Goal: Information Seeking & Learning: Learn about a topic

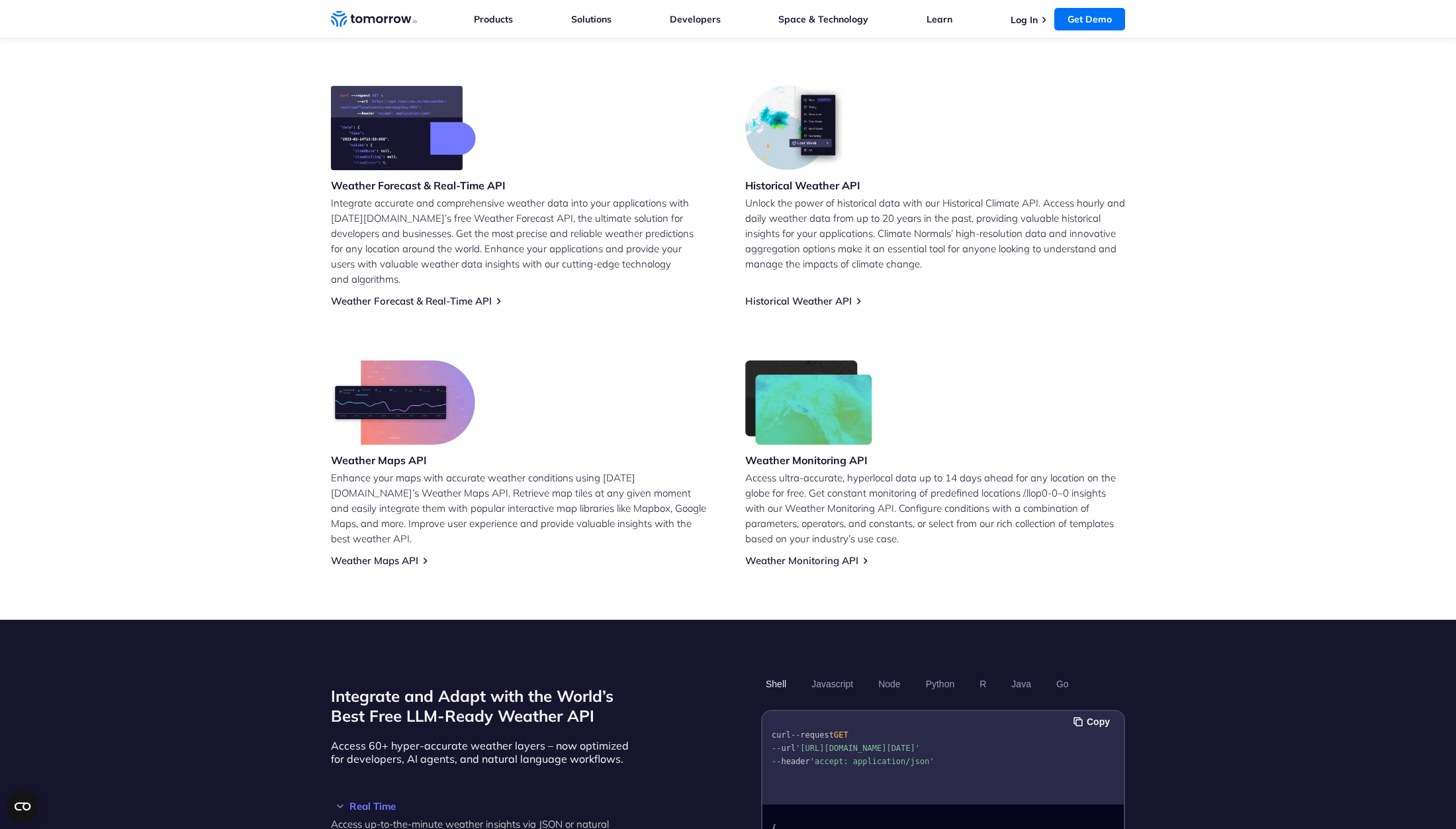
scroll to position [318, 0]
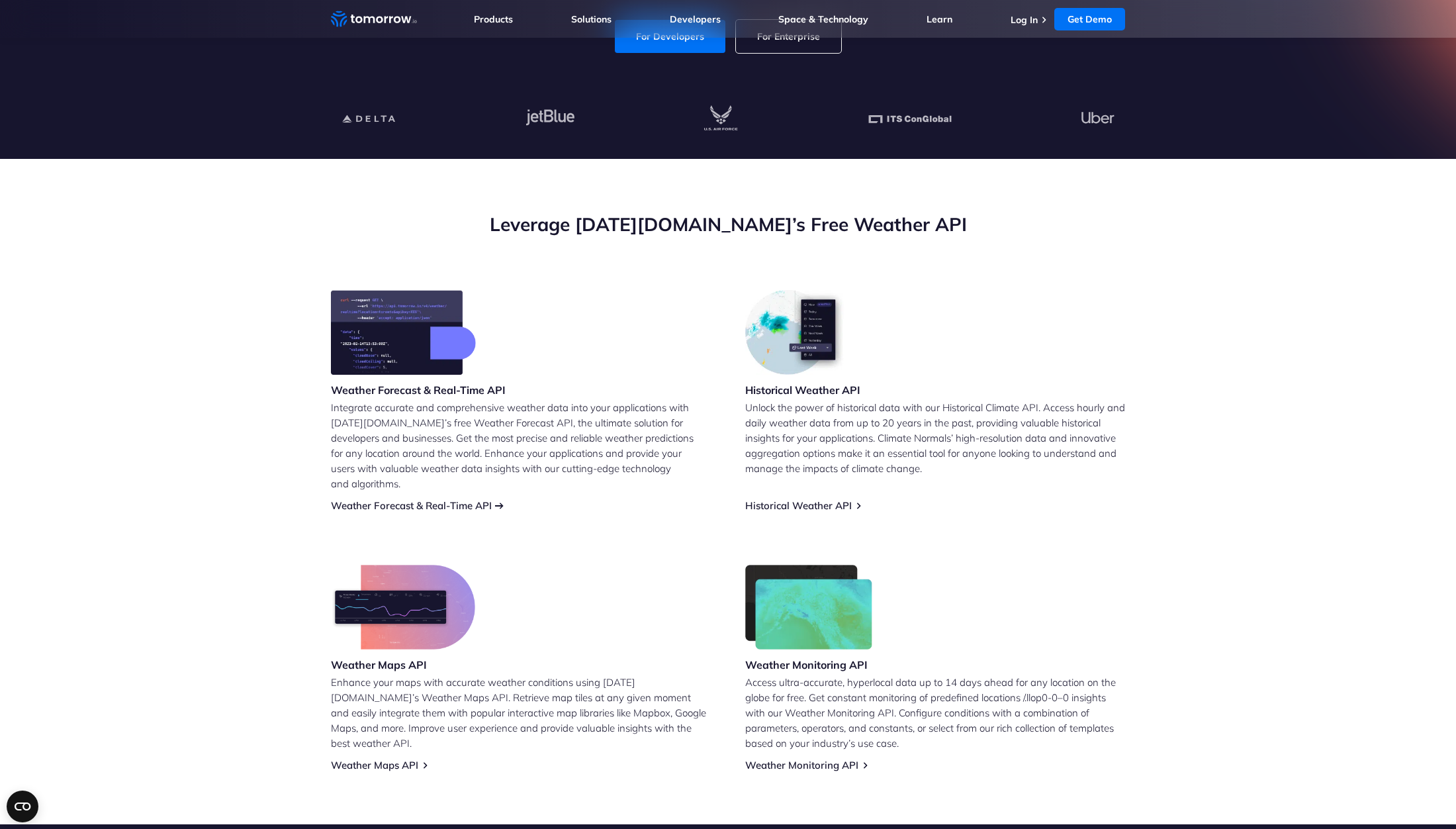
click at [492, 500] on link "Weather Forecast & Real-Time API" at bounding box center [411, 506] width 161 height 13
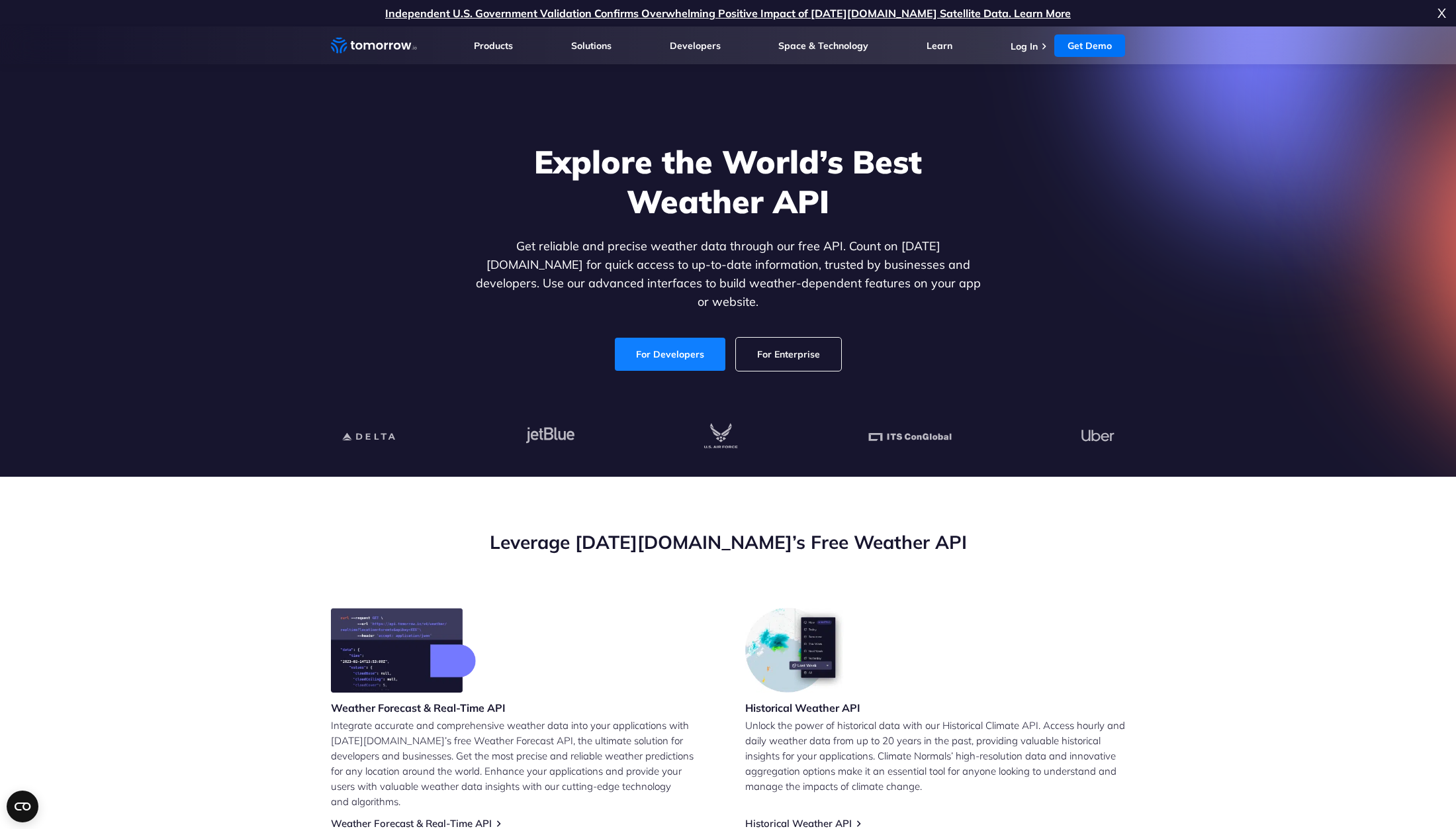
click at [641, 345] on link "For Developers" at bounding box center [670, 354] width 110 height 33
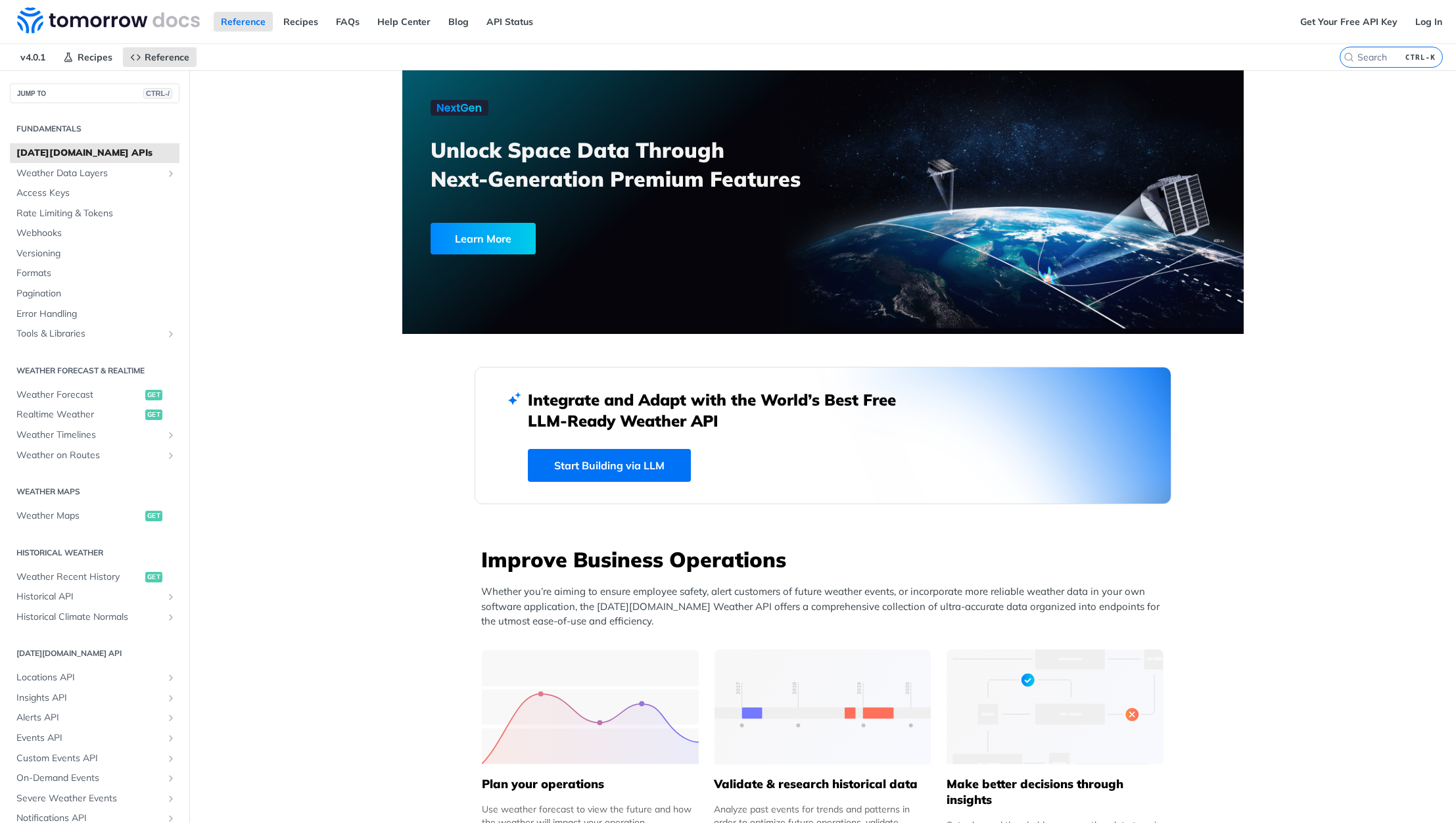
scroll to position [1026, 0]
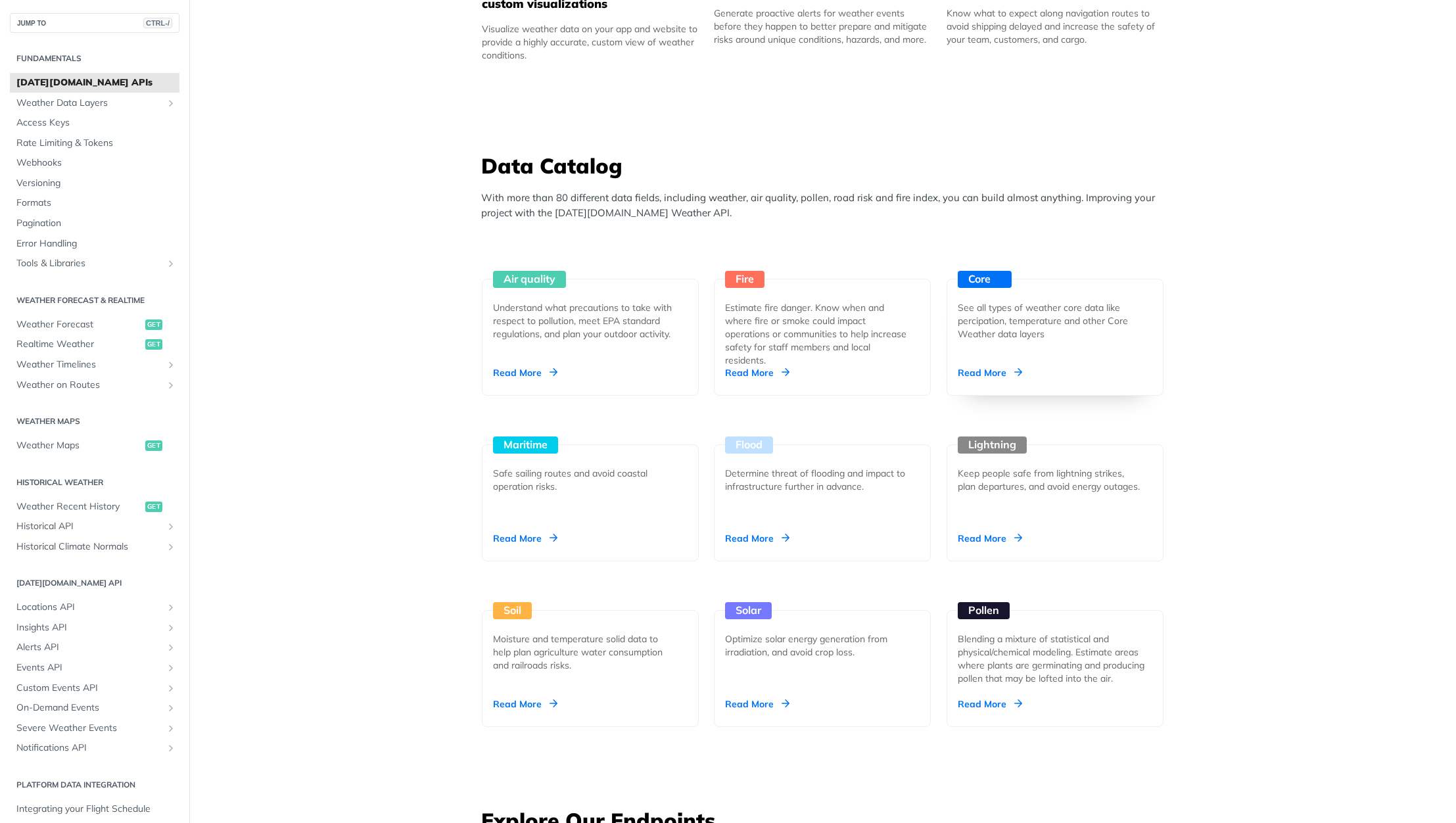
click at [980, 278] on div "Core" at bounding box center [984, 279] width 54 height 17
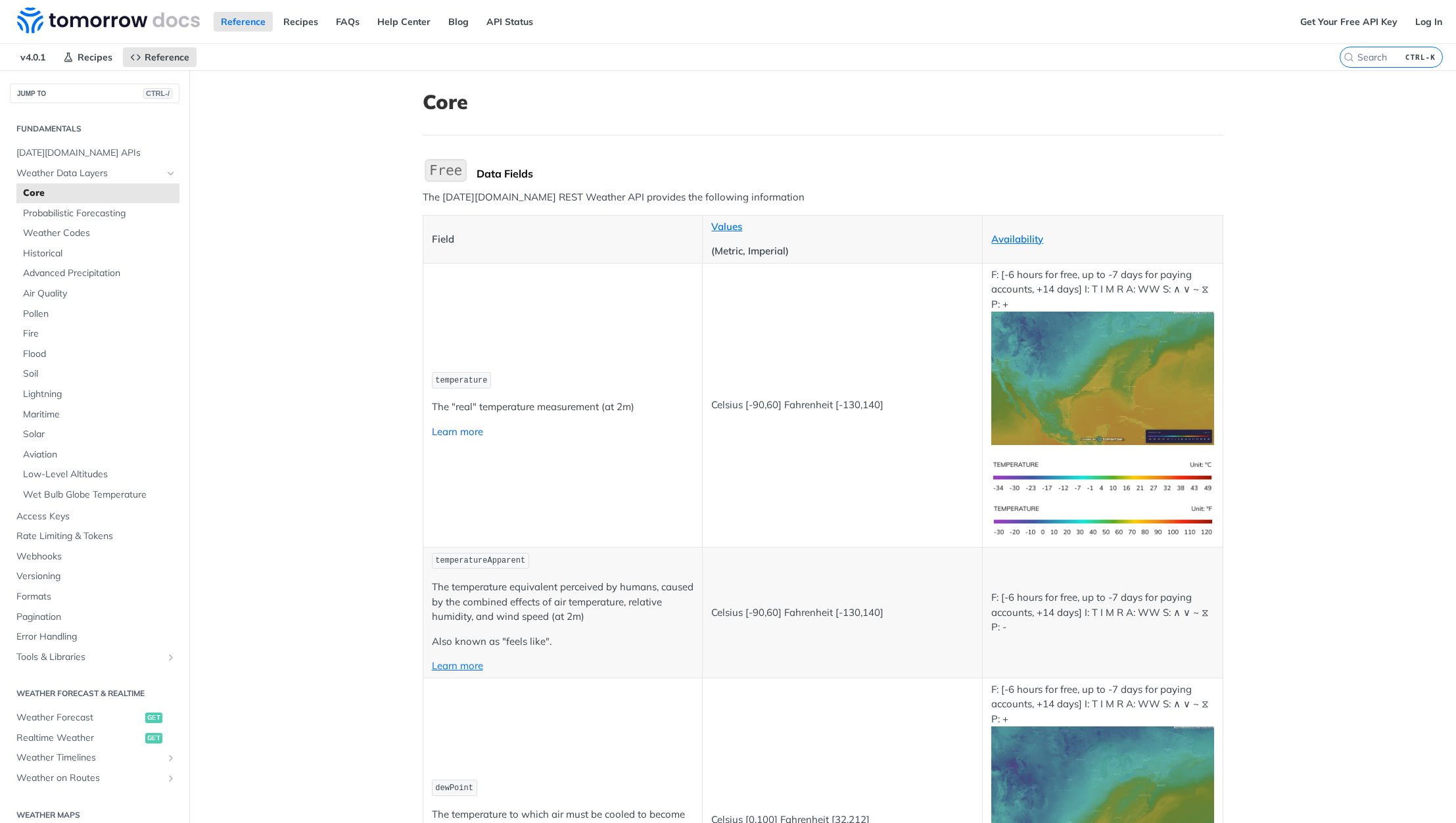
click at [455, 434] on link "Learn more" at bounding box center [458, 431] width 51 height 13
click at [734, 229] on link "Values" at bounding box center [726, 226] width 31 height 13
